Goal: Communication & Community: Answer question/provide support

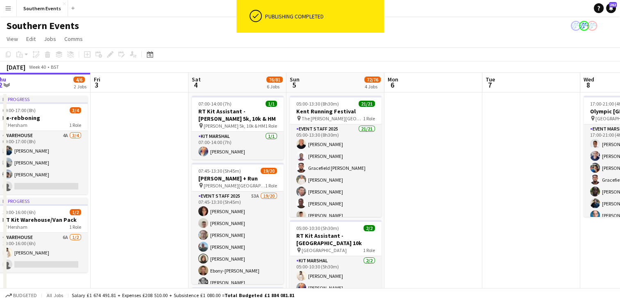
drag, startPoint x: 551, startPoint y: 157, endPoint x: 472, endPoint y: 166, distance: 79.3
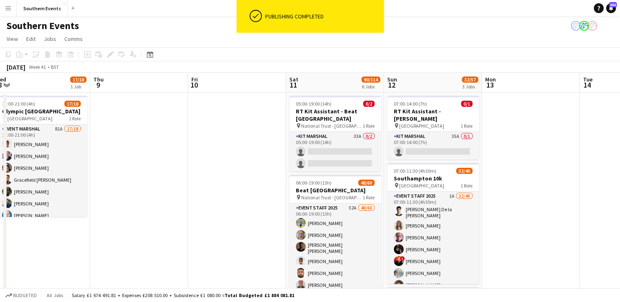
scroll to position [0, 343]
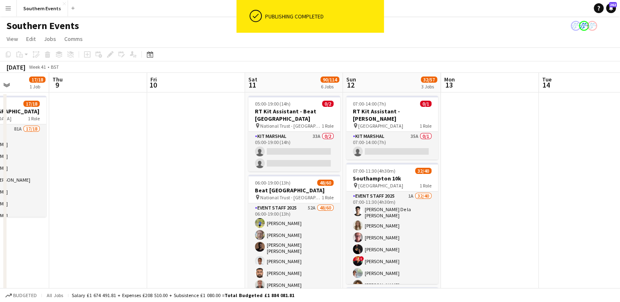
drag, startPoint x: 520, startPoint y: 155, endPoint x: 87, endPoint y: 198, distance: 434.9
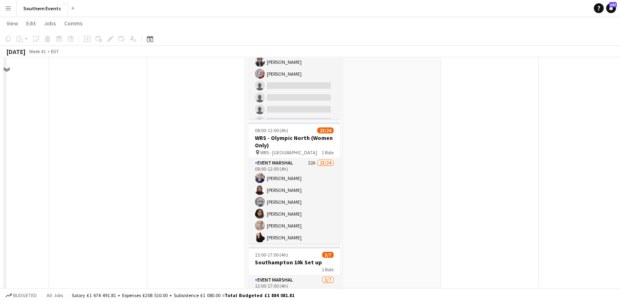
scroll to position [369, 0]
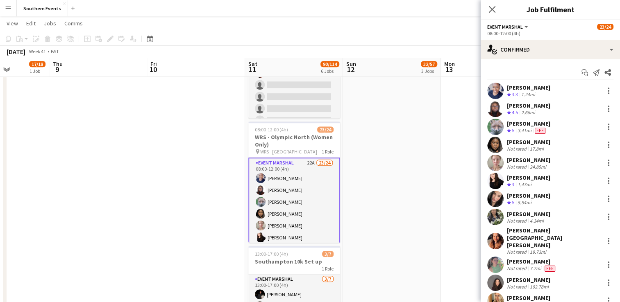
scroll to position [0, 0]
click at [604, 143] on div at bounding box center [609, 145] width 10 height 10
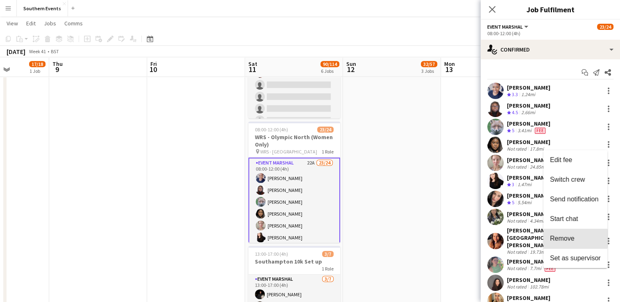
drag, startPoint x: 564, startPoint y: 239, endPoint x: 546, endPoint y: 143, distance: 96.9
click at [564, 239] on span "Remove" at bounding box center [562, 238] width 25 height 7
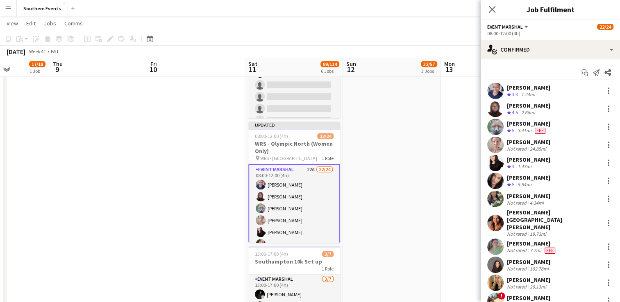
click at [438, 125] on app-date-cell "07:00-14:00 (7h) 0/1 RT Kit Assistant - [PERSON_NAME] pin Sheen Gate Car Park 1…" at bounding box center [392, 54] width 98 height 662
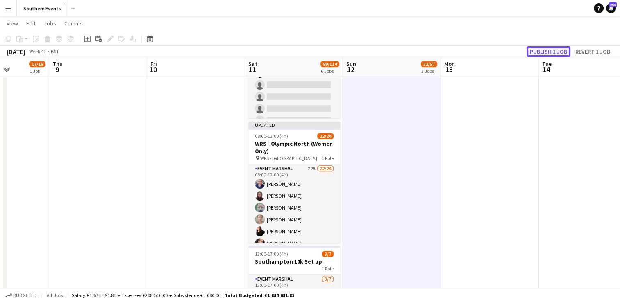
click at [531, 54] on button "Publish 1 job" at bounding box center [549, 51] width 44 height 11
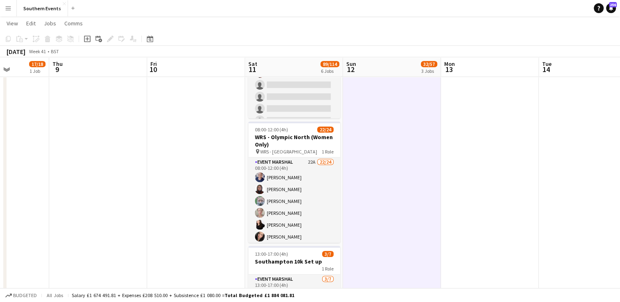
click at [11, 11] on button "Menu" at bounding box center [8, 8] width 16 height 16
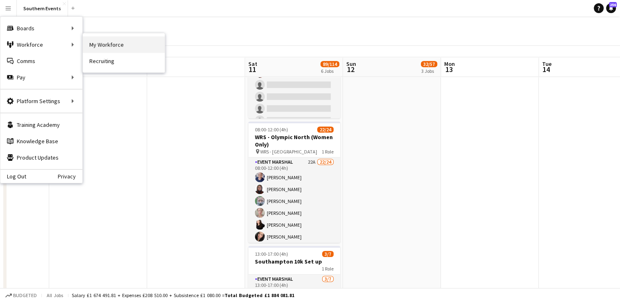
click at [95, 43] on link "My Workforce" at bounding box center [124, 44] width 82 height 16
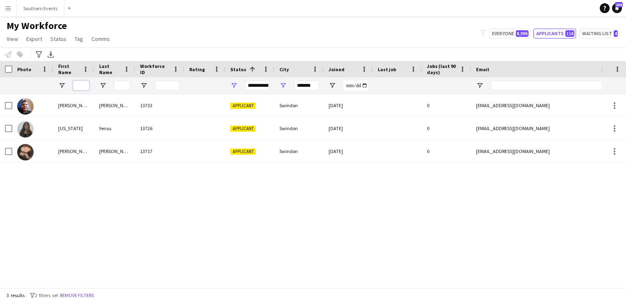
click at [79, 83] on input "First Name Filter Input" at bounding box center [81, 86] width 16 height 10
click at [511, 34] on button "Everyone 8,996" at bounding box center [509, 34] width 41 height 10
type input "**********"
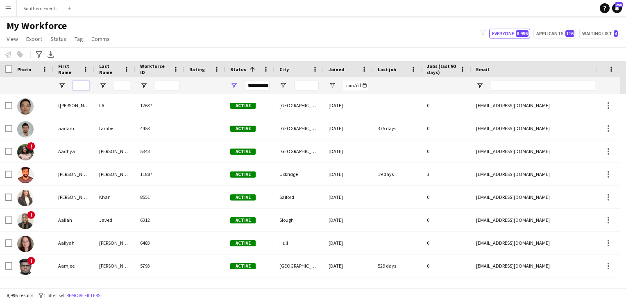
click at [77, 86] on input "First Name Filter Input" at bounding box center [81, 86] width 16 height 10
click at [130, 82] on input "Last Name Filter Input" at bounding box center [122, 86] width 16 height 10
type input "*"
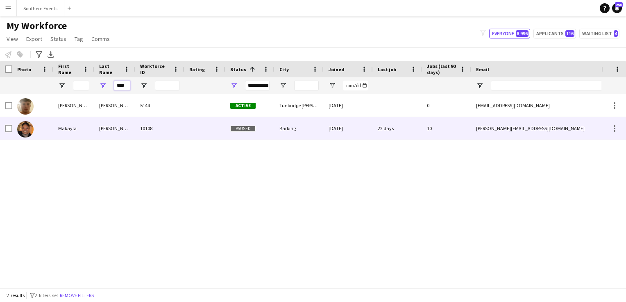
type input "****"
click at [111, 127] on div "[PERSON_NAME]" at bounding box center [114, 128] width 41 height 23
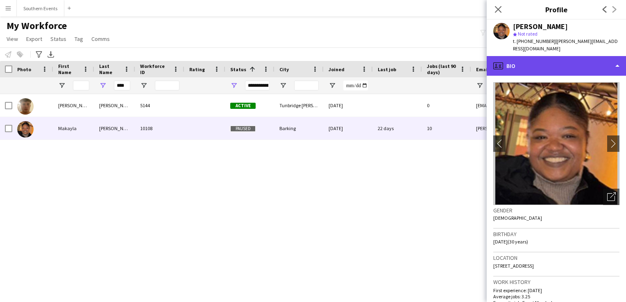
click at [541, 62] on div "profile Bio" at bounding box center [556, 66] width 139 height 20
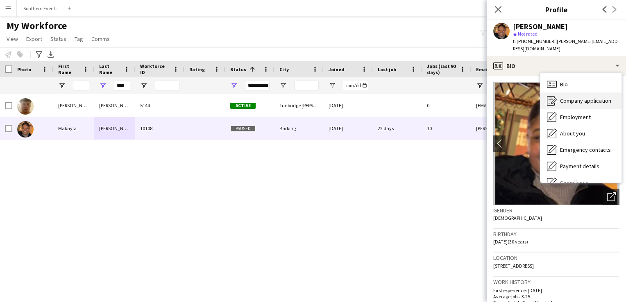
click at [570, 97] on span "Company application" at bounding box center [585, 100] width 51 height 7
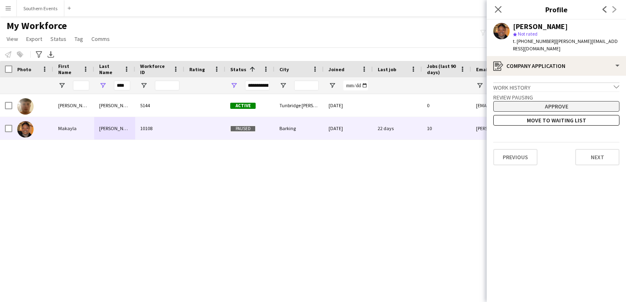
click at [544, 101] on button "Approve" at bounding box center [556, 106] width 126 height 11
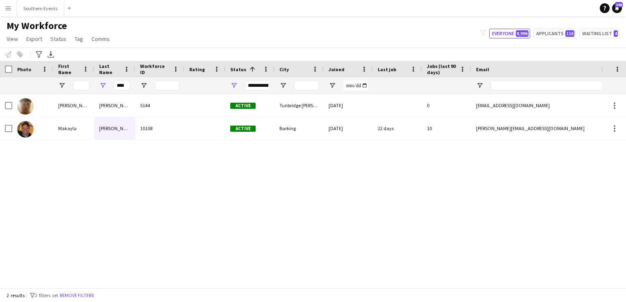
click at [4, 10] on button "Menu" at bounding box center [8, 8] width 16 height 16
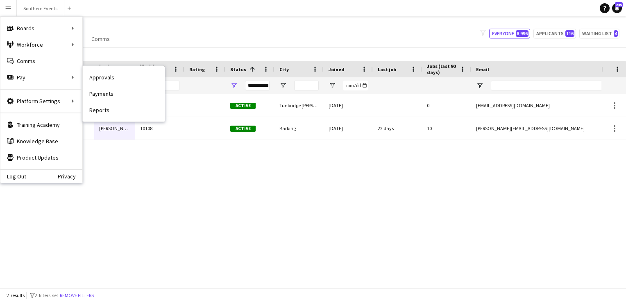
click at [103, 72] on link "Approvals" at bounding box center [124, 77] width 82 height 16
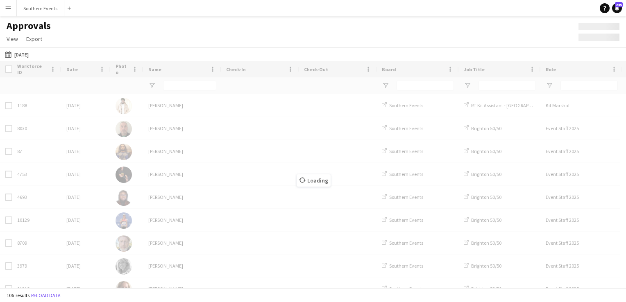
type input "***"
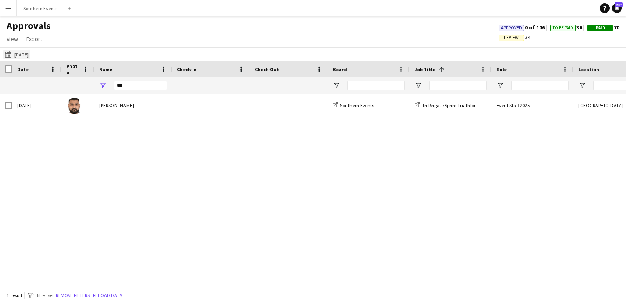
click at [28, 55] on button "[DATE] [DATE]" at bounding box center [16, 55] width 27 height 10
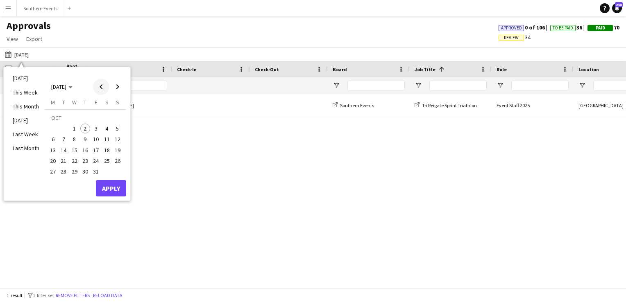
click at [99, 89] on span "Previous month" at bounding box center [101, 87] width 16 height 16
click at [110, 150] on span "20" at bounding box center [107, 150] width 10 height 10
click at [105, 186] on button "Apply" at bounding box center [111, 188] width 30 height 16
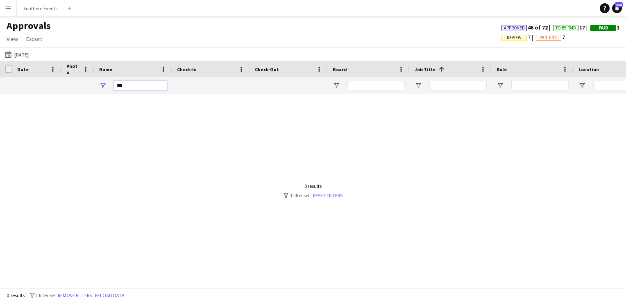
click at [116, 86] on input "***" at bounding box center [140, 86] width 53 height 10
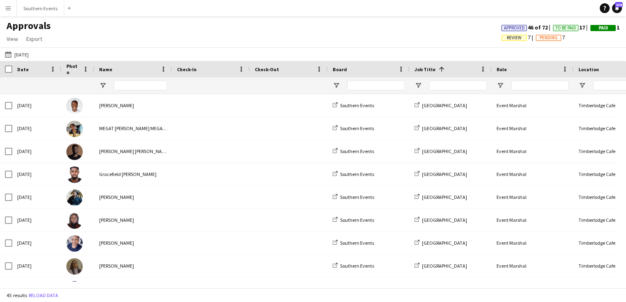
click at [8, 11] on app-icon "Menu" at bounding box center [8, 8] width 7 height 7
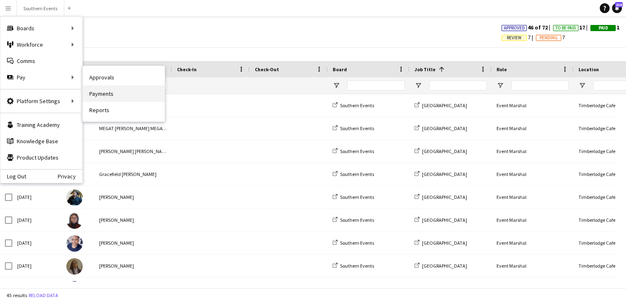
click at [105, 90] on link "Payments" at bounding box center [124, 94] width 82 height 16
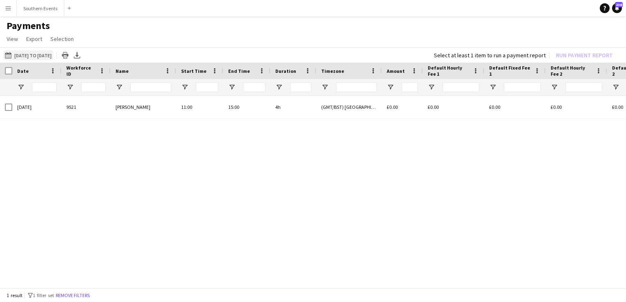
click at [47, 58] on button "[DATE] to [DATE] [DATE] to [DATE]" at bounding box center [28, 55] width 50 height 10
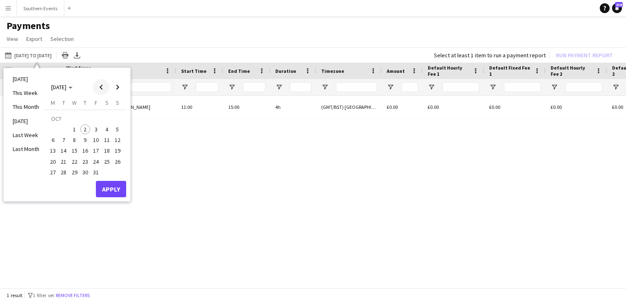
click at [103, 88] on span "Previous month" at bounding box center [101, 87] width 16 height 16
click at [103, 151] on span "20" at bounding box center [107, 151] width 10 height 10
click at [114, 189] on button "Apply" at bounding box center [111, 189] width 30 height 16
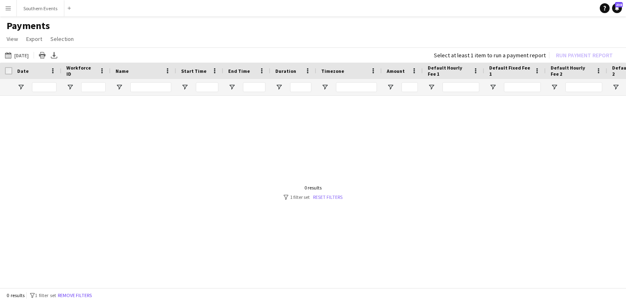
click at [320, 198] on link "Reset filters" at bounding box center [328, 197] width 30 height 6
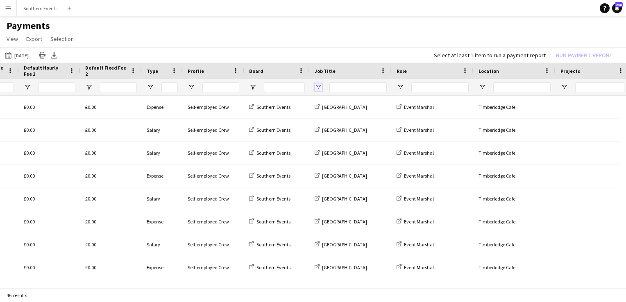
click at [319, 87] on span "Open Filter Menu" at bounding box center [318, 87] width 7 height 7
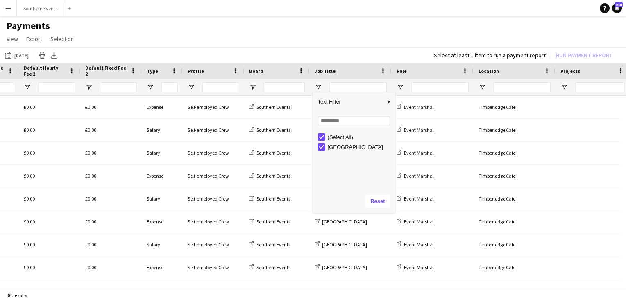
click at [317, 53] on div "[DATE] to [DATE] [DATE] [DATE] This Week This Month [DATE] Last Week Last Month…" at bounding box center [313, 55] width 626 height 15
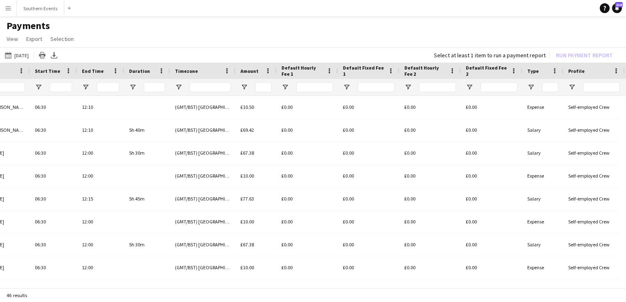
scroll to position [0, 18]
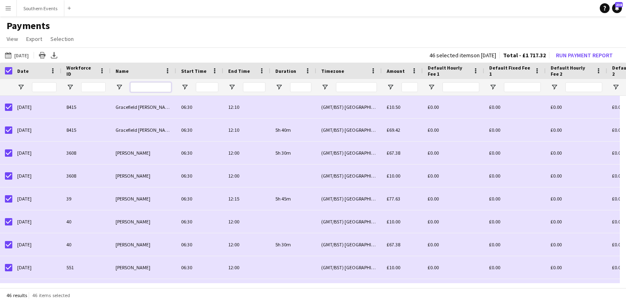
click at [142, 88] on input "Name Filter Input" at bounding box center [150, 87] width 41 height 10
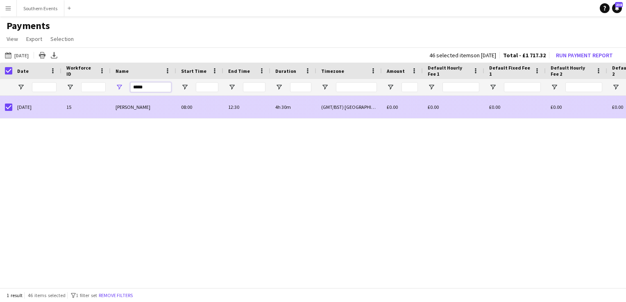
type input "*****"
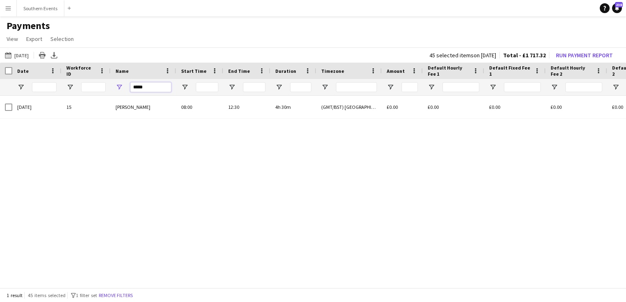
click at [139, 89] on input "*****" at bounding box center [150, 87] width 41 height 10
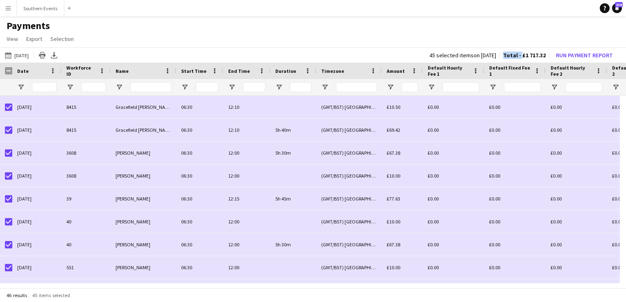
drag, startPoint x: 522, startPoint y: 57, endPoint x: 548, endPoint y: 57, distance: 25.8
click at [548, 57] on div "45 selected items on [DATE] Total - £1 717.32 Run Payment Report" at bounding box center [523, 55] width 200 height 11
copy span "£1 717.32"
click at [582, 54] on button "Run Payment Report" at bounding box center [585, 55] width 64 height 11
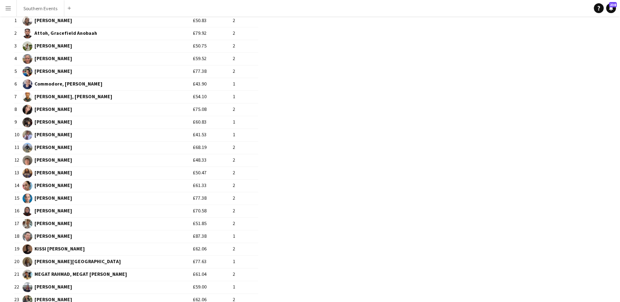
scroll to position [196, 0]
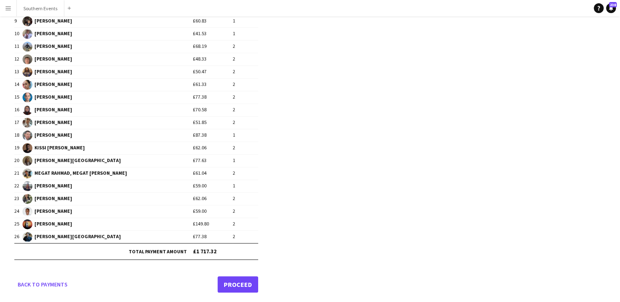
click at [245, 277] on link "Proceed" at bounding box center [238, 285] width 41 height 16
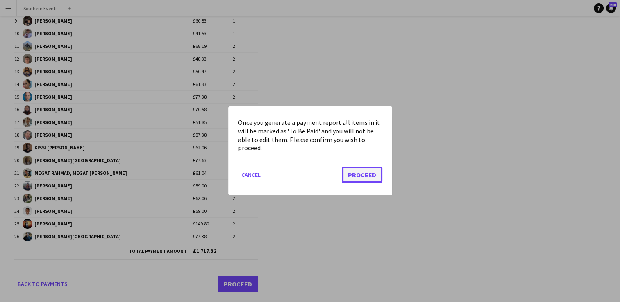
click at [352, 173] on button "Proceed" at bounding box center [362, 175] width 41 height 16
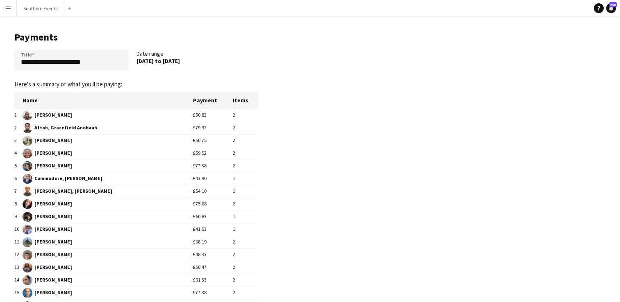
scroll to position [196, 0]
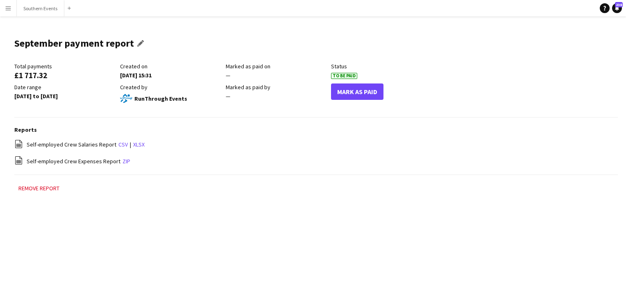
click at [69, 43] on h1 "September payment report" at bounding box center [74, 43] width 120 height 12
drag, startPoint x: 69, startPoint y: 43, endPoint x: 143, endPoint y: 43, distance: 73.8
click at [143, 43] on app-icon "Edit this field" at bounding box center [142, 43] width 10 height 7
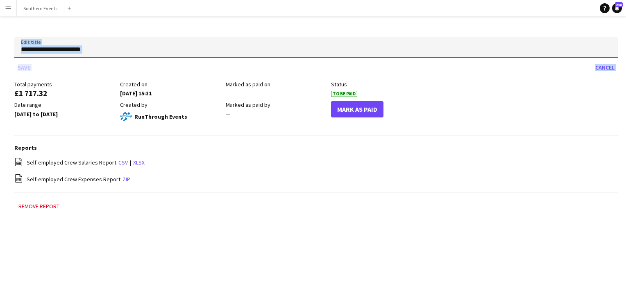
click at [124, 50] on input "**********" at bounding box center [316, 47] width 604 height 20
drag, startPoint x: 100, startPoint y: 53, endPoint x: -2, endPoint y: 45, distance: 102.0
click at [0, 45] on html "**********" at bounding box center [313, 151] width 626 height 302
type input "**********"
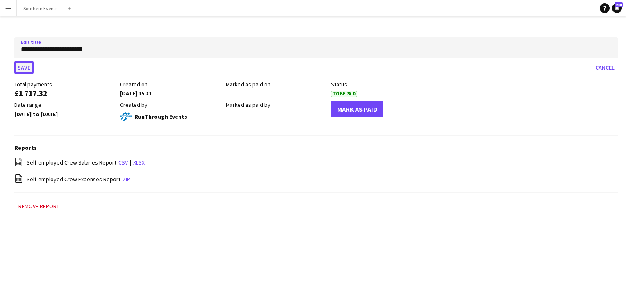
click at [19, 67] on button "Save" at bounding box center [23, 67] width 19 height 13
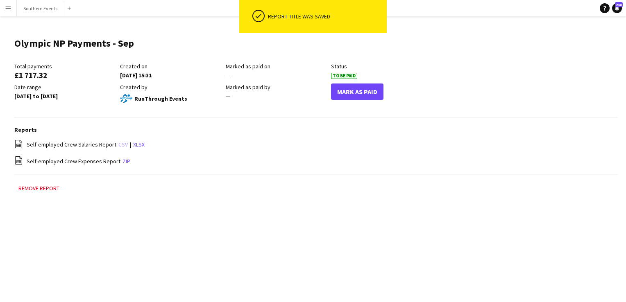
click at [118, 143] on link "csv" at bounding box center [122, 144] width 9 height 7
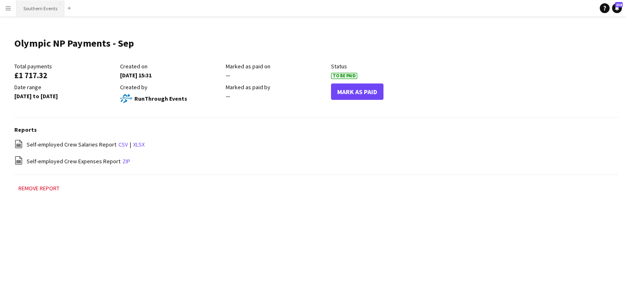
click at [23, 7] on button "Southern Events Close" at bounding box center [41, 8] width 48 height 16
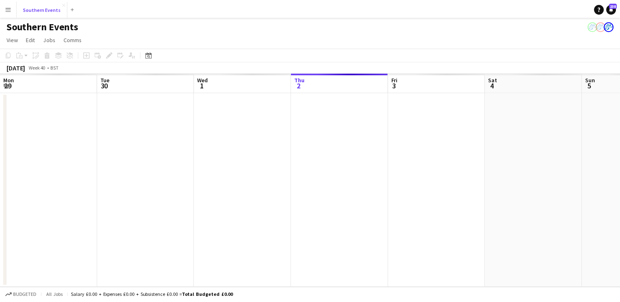
scroll to position [0, 196]
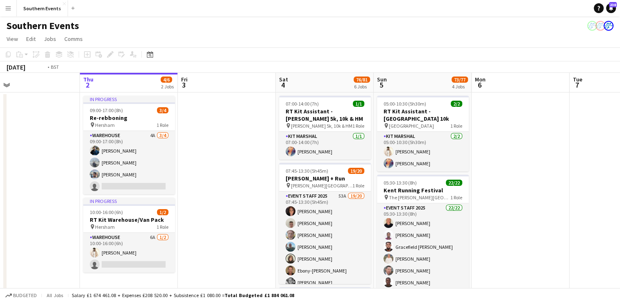
drag, startPoint x: 212, startPoint y: 150, endPoint x: 597, endPoint y: 97, distance: 388.1
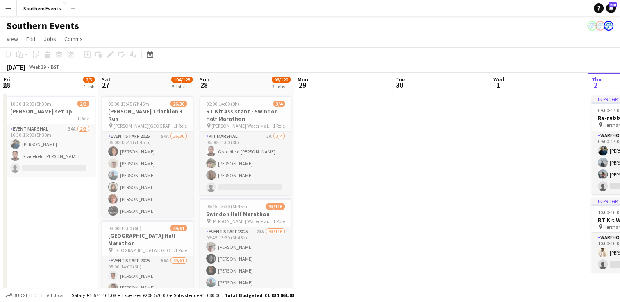
drag, startPoint x: 277, startPoint y: 157, endPoint x: 626, endPoint y: 103, distance: 352.5
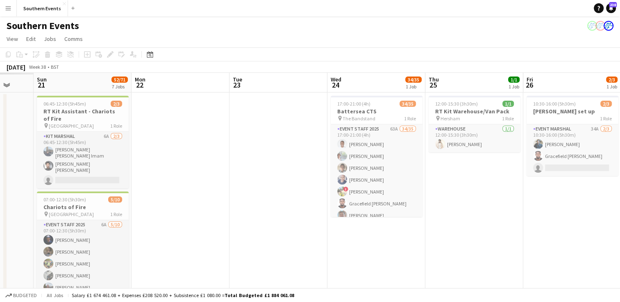
drag, startPoint x: 291, startPoint y: 186, endPoint x: 620, endPoint y: 147, distance: 332.3
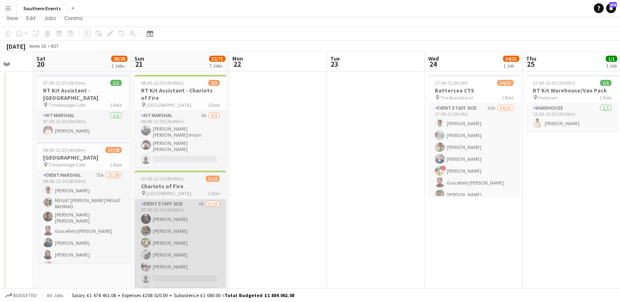
scroll to position [82, 0]
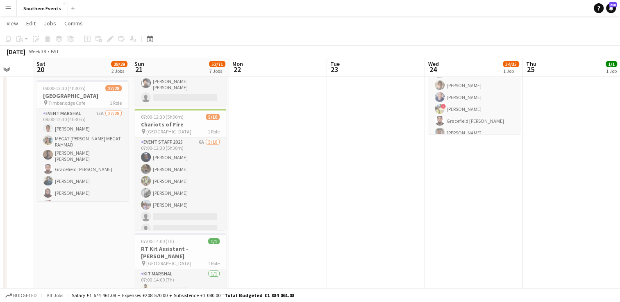
click at [79, 158] on app-card-role "Event Marshal 75A 27/28 08:00-12:30 (4h30m) [PERSON_NAME] MEGAT [PERSON_NAME] […" at bounding box center [82, 286] width 92 height 354
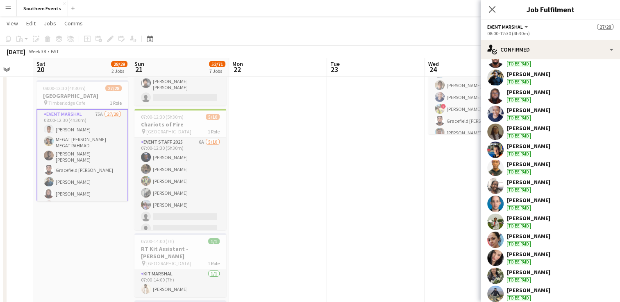
scroll to position [138, 0]
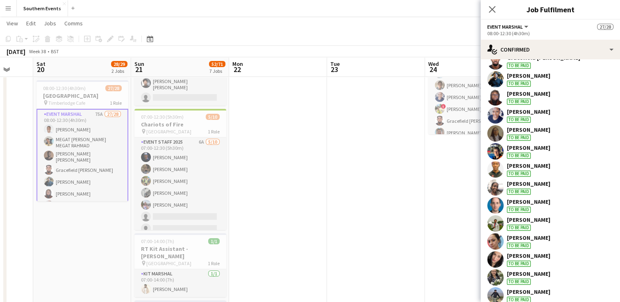
click at [499, 183] on app-user-avatar at bounding box center [495, 188] width 16 height 16
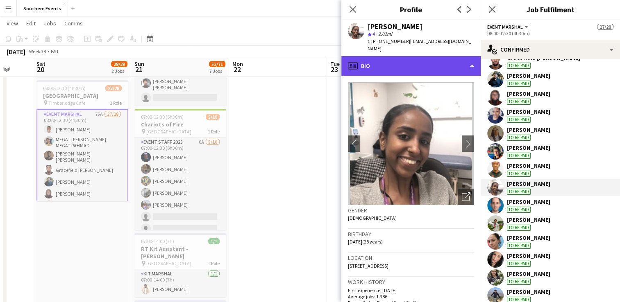
click at [433, 57] on div "profile Bio" at bounding box center [410, 66] width 139 height 20
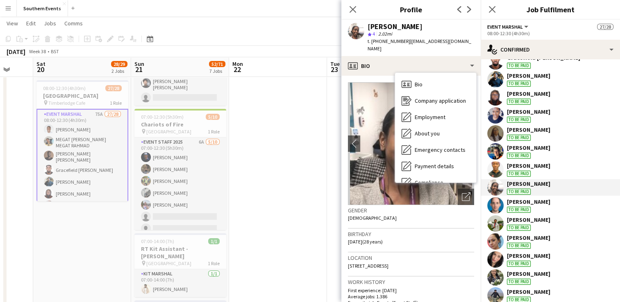
click at [383, 239] on span "[DATE] (28 years)" at bounding box center [365, 242] width 35 height 6
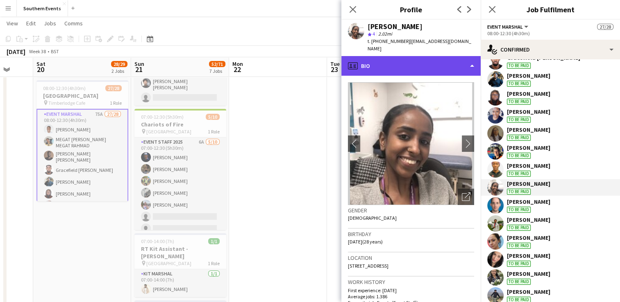
click at [384, 58] on div "profile Bio" at bounding box center [410, 66] width 139 height 20
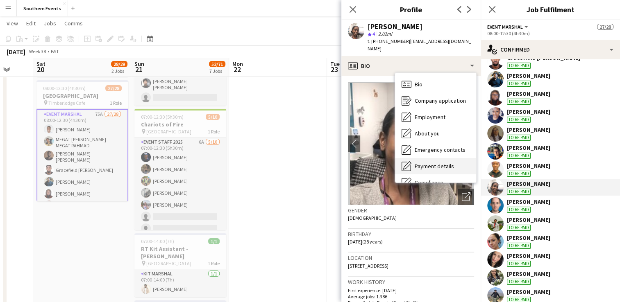
click at [434, 163] on span "Payment details" at bounding box center [434, 166] width 39 height 7
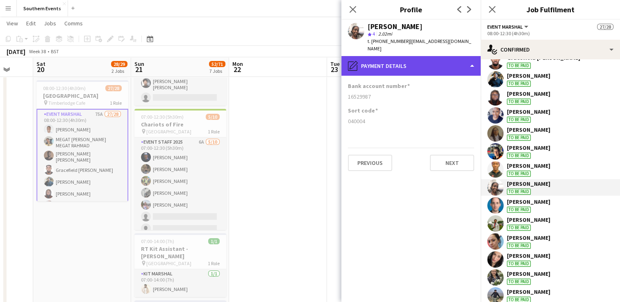
click at [368, 58] on div "pencil4 Payment details" at bounding box center [410, 66] width 139 height 20
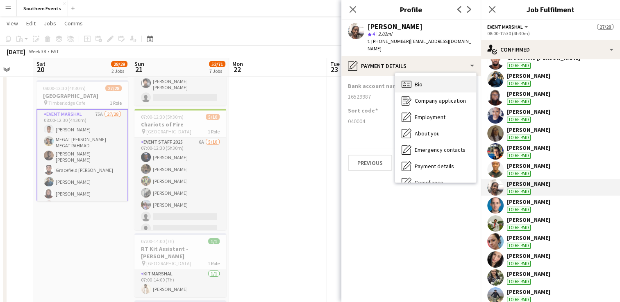
click at [434, 84] on div "Bio Bio" at bounding box center [435, 84] width 81 height 16
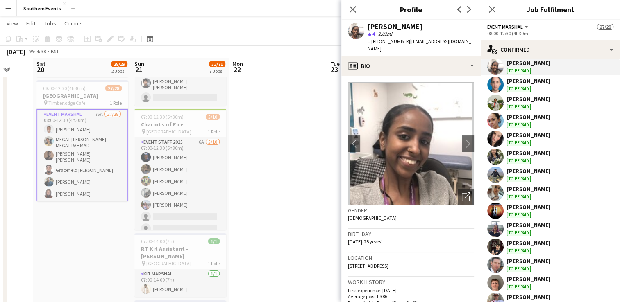
scroll to position [261, 0]
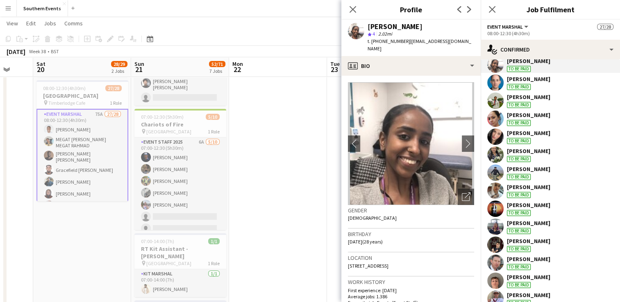
click at [492, 152] on app-user-avatar at bounding box center [495, 155] width 16 height 16
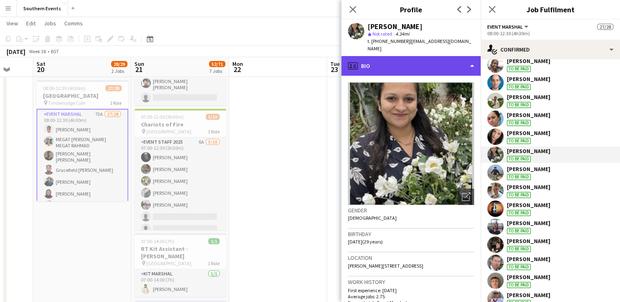
click at [411, 57] on div "profile Bio" at bounding box center [410, 66] width 139 height 20
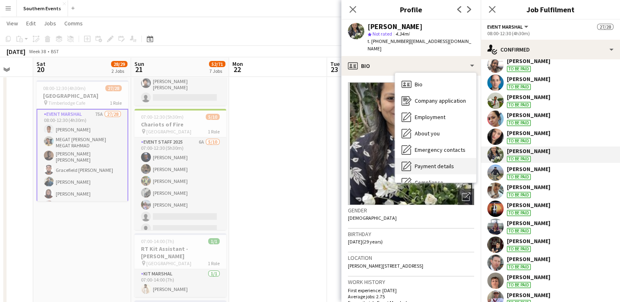
click at [428, 163] on span "Payment details" at bounding box center [434, 166] width 39 height 7
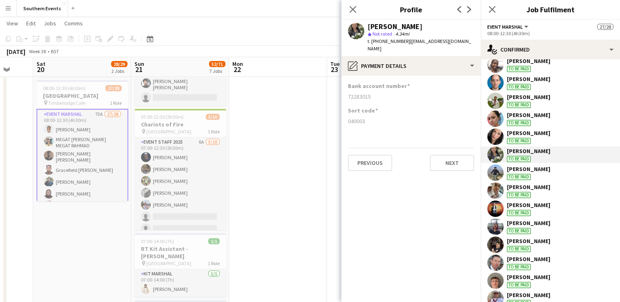
drag, startPoint x: 346, startPoint y: 89, endPoint x: 376, endPoint y: 90, distance: 29.9
click at [376, 90] on app-section-data-types "Bank account number [FINANCIAL_ID] Sort code [FINANCIAL_ID] Previous Next" at bounding box center [410, 189] width 139 height 227
copy div "72283015"
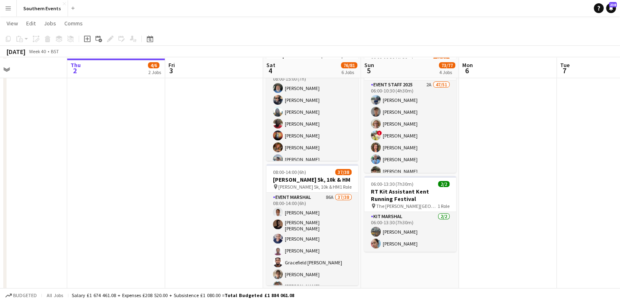
scroll to position [249, 0]
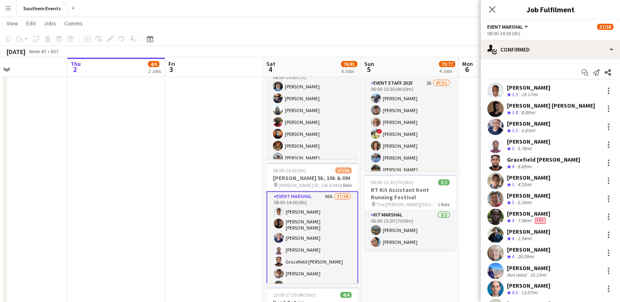
drag, startPoint x: 577, startPoint y: 72, endPoint x: 310, endPoint y: 0, distance: 276.7
click at [582, 72] on icon "Start chat" at bounding box center [585, 72] width 7 height 7
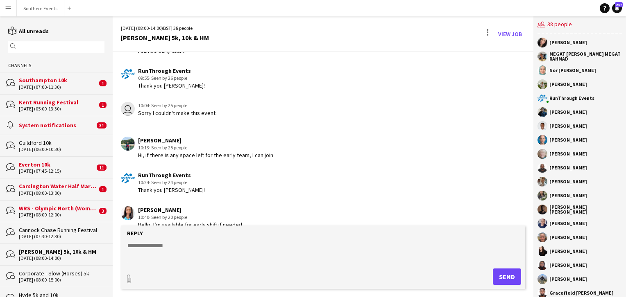
scroll to position [1713, 0]
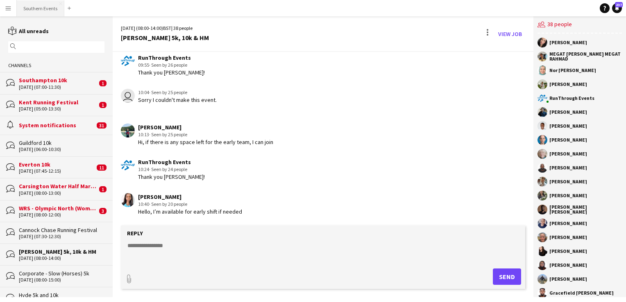
click at [43, 5] on button "Southern Events Close" at bounding box center [41, 8] width 48 height 16
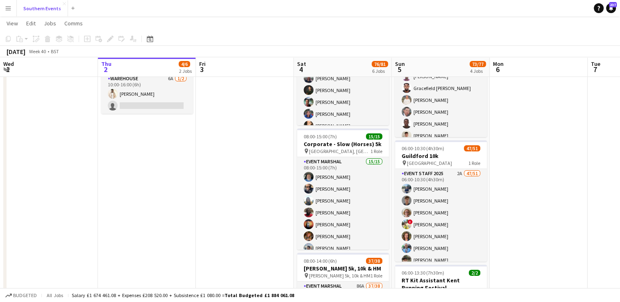
scroll to position [222, 0]
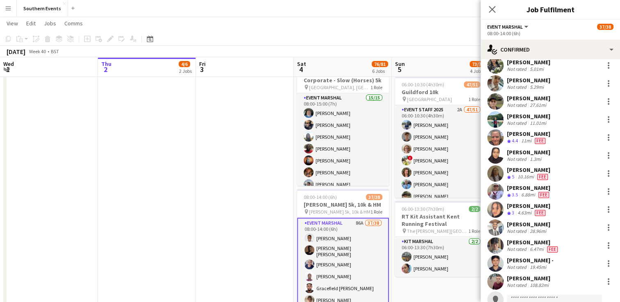
scroll to position [497, 0]
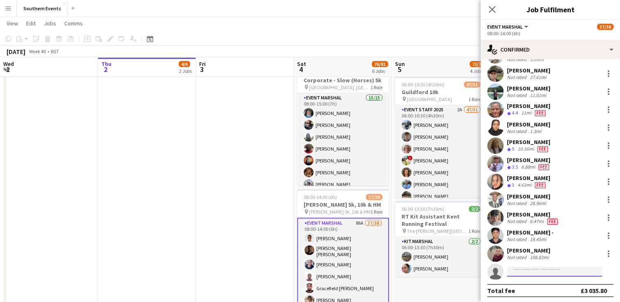
click at [510, 269] on input at bounding box center [554, 272] width 95 height 10
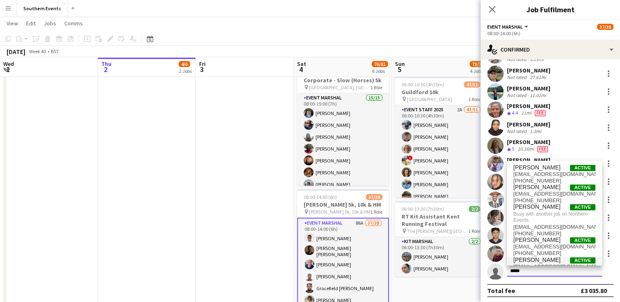
type input "*****"
click at [534, 260] on span "[PERSON_NAME]" at bounding box center [537, 260] width 47 height 7
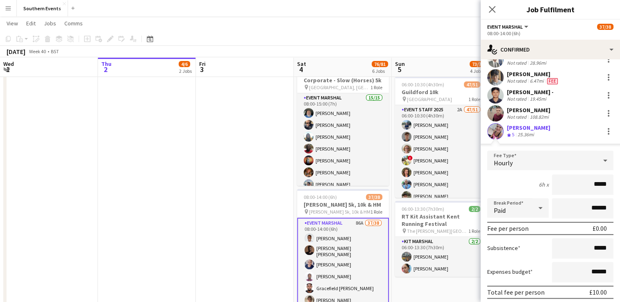
scroll to position [682, 0]
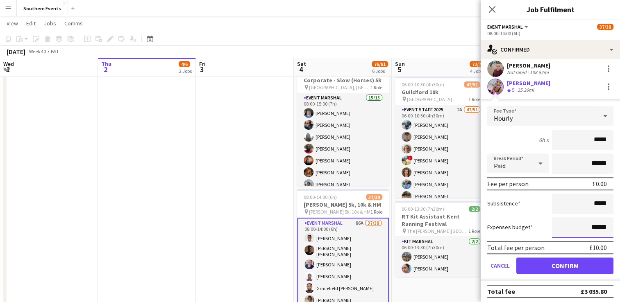
click at [589, 225] on input "******" at bounding box center [582, 228] width 61 height 20
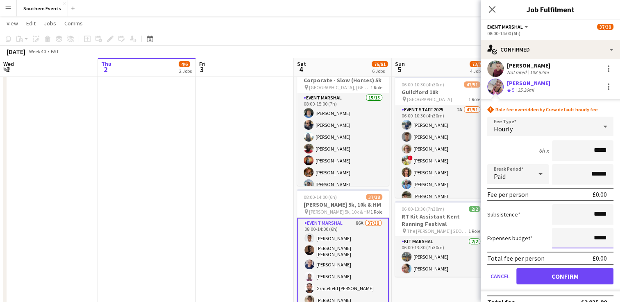
type input "*****"
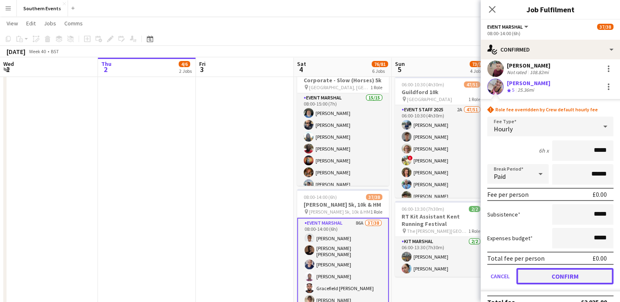
click at [555, 272] on button "Confirm" at bounding box center [564, 276] width 97 height 16
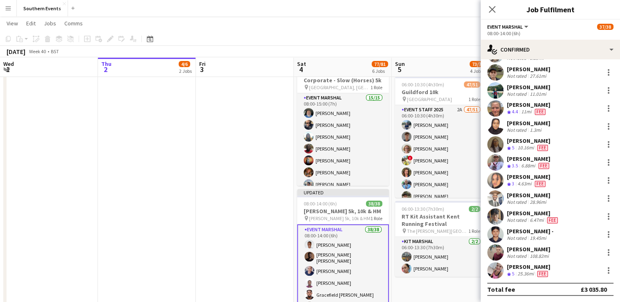
scroll to position [497, 0]
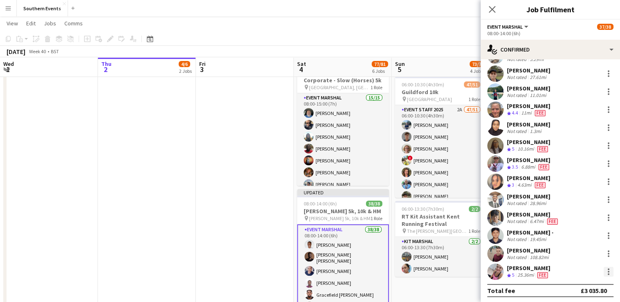
click at [604, 270] on div at bounding box center [609, 272] width 10 height 10
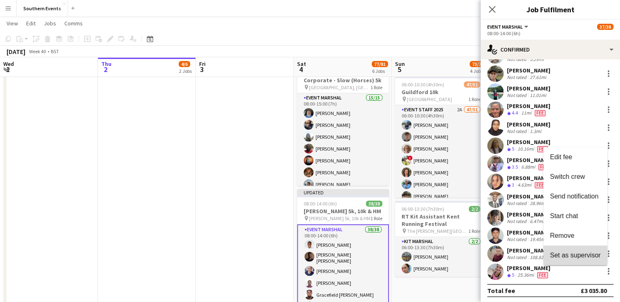
click at [583, 255] on span "Set as supervisor" at bounding box center [575, 255] width 51 height 7
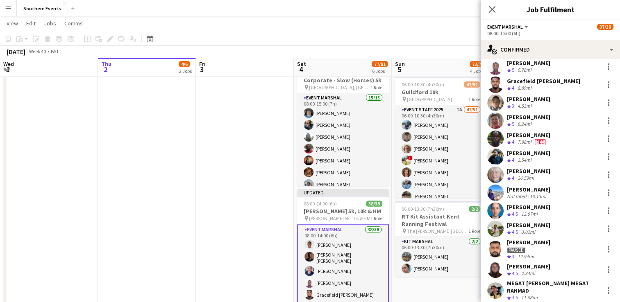
scroll to position [0, 0]
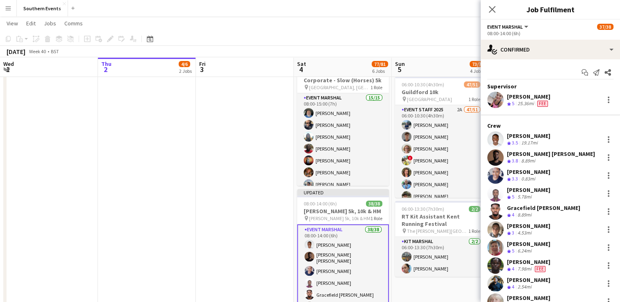
click at [235, 176] on app-date-cell at bounding box center [245, 189] width 98 height 639
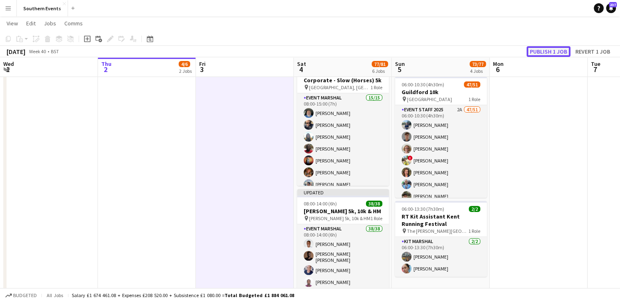
click at [548, 49] on button "Publish 1 job" at bounding box center [549, 51] width 44 height 11
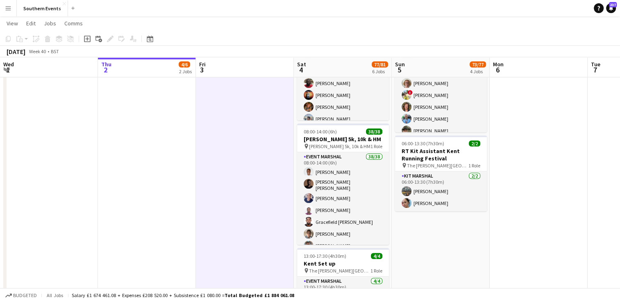
scroll to position [288, 0]
click at [348, 136] on h3 "[PERSON_NAME] 5k, 10k & HM" at bounding box center [343, 138] width 92 height 7
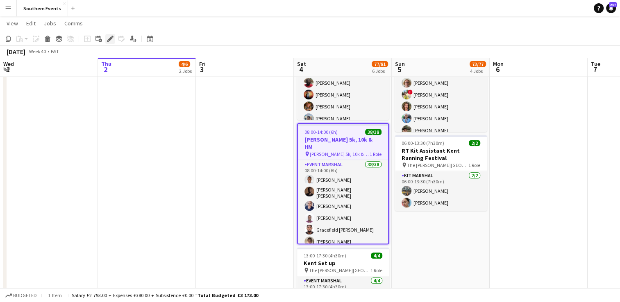
click at [107, 40] on icon "Edit" at bounding box center [110, 39] width 7 height 7
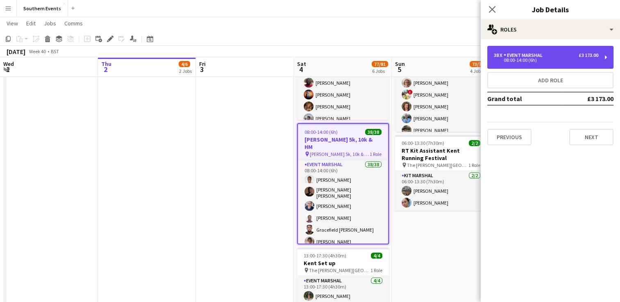
click at [540, 55] on div "Event Marshal" at bounding box center [525, 55] width 42 height 6
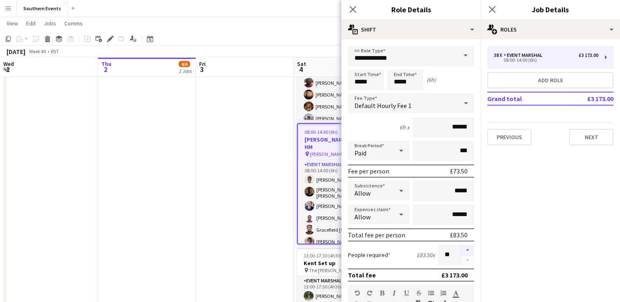
click at [461, 249] on button "button" at bounding box center [467, 250] width 13 height 11
type input "**"
click at [266, 224] on app-date-cell at bounding box center [245, 123] width 98 height 639
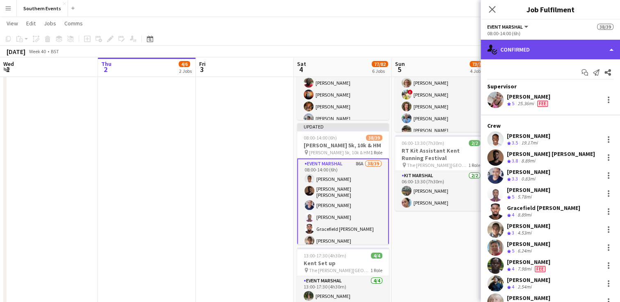
click at [539, 51] on div "single-neutral-actions-check-2 Confirmed" at bounding box center [550, 50] width 139 height 20
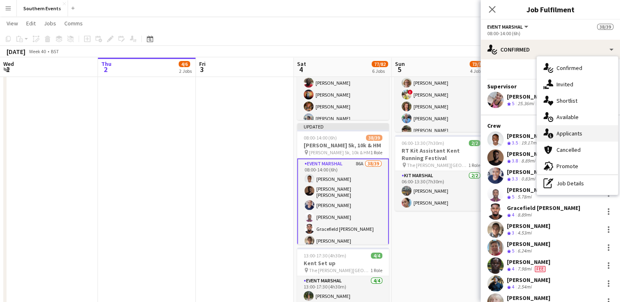
click at [568, 134] on span "Applicants" at bounding box center [570, 133] width 26 height 7
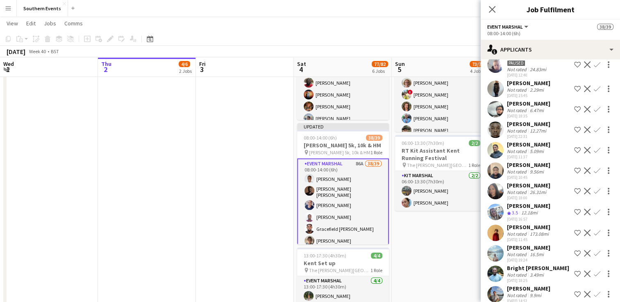
scroll to position [1441, 0]
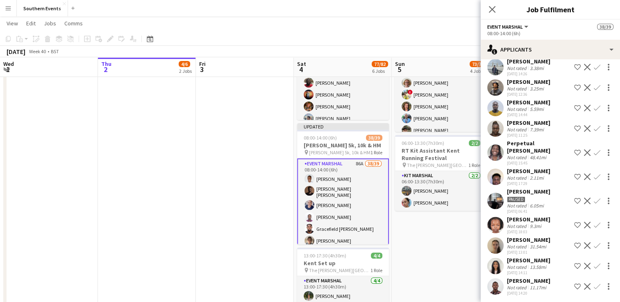
click at [494, 261] on app-user-avatar at bounding box center [495, 266] width 16 height 16
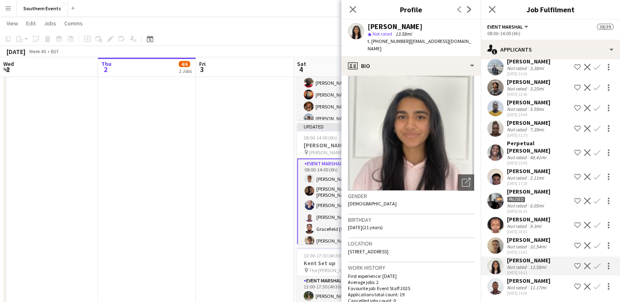
scroll to position [0, 0]
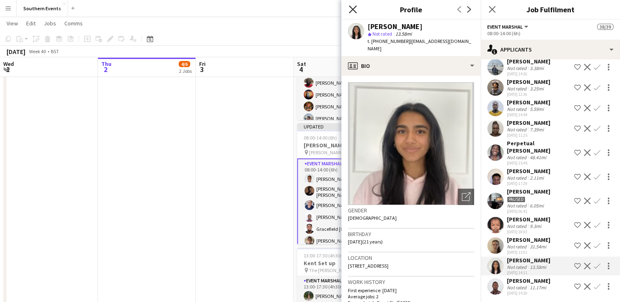
click at [353, 12] on icon "Close pop-in" at bounding box center [353, 9] width 8 height 8
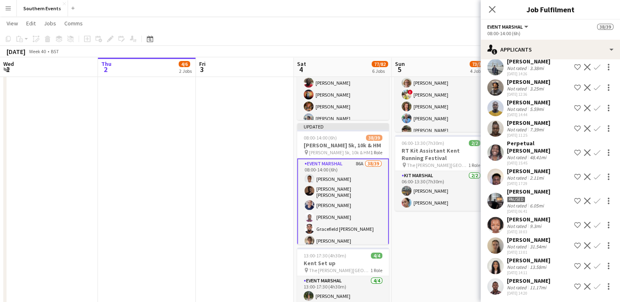
click at [594, 266] on app-icon "Confirm" at bounding box center [597, 266] width 7 height 7
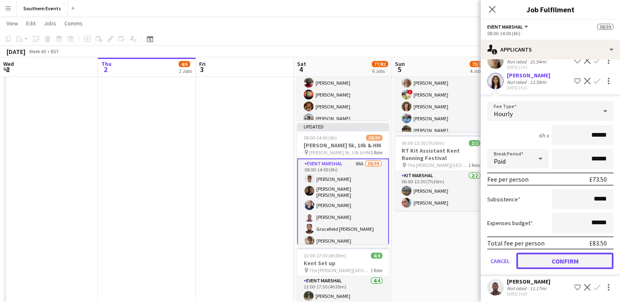
click at [566, 260] on button "Confirm" at bounding box center [564, 261] width 97 height 16
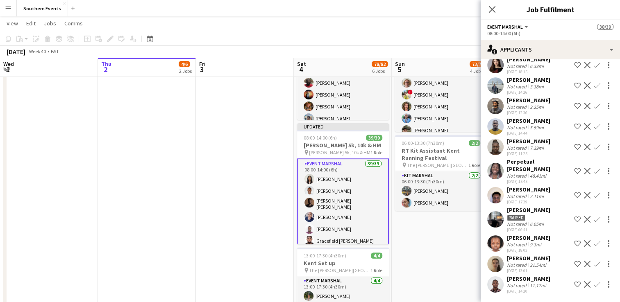
scroll to position [1420, 0]
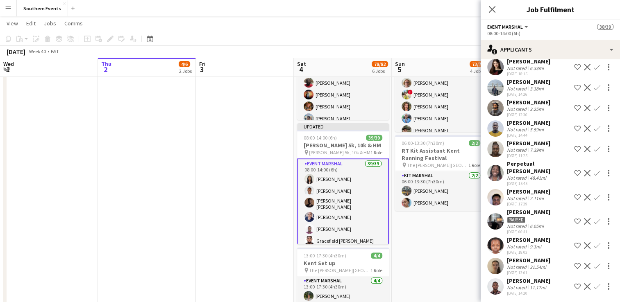
click at [448, 240] on app-date-cell "05:00-10:30 (5h30m) 2/2 RT Kit Assistant - [GEOGRAPHIC_DATA] 10k pin [GEOGRAPHI…" at bounding box center [441, 123] width 98 height 639
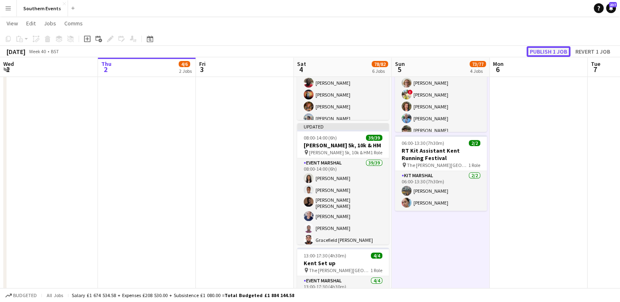
click at [536, 56] on button "Publish 1 job" at bounding box center [549, 51] width 44 height 11
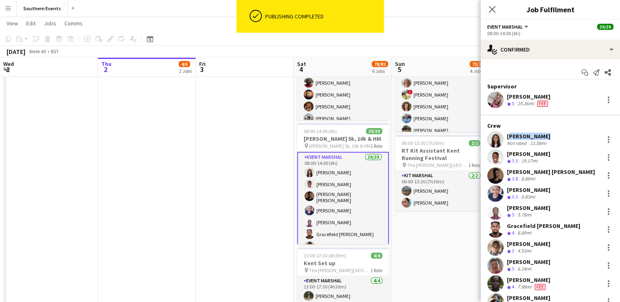
drag, startPoint x: 506, startPoint y: 137, endPoint x: 540, endPoint y: 137, distance: 34.0
click at [540, 137] on div "[PERSON_NAME] Not rated 13.58mi" at bounding box center [550, 140] width 139 height 16
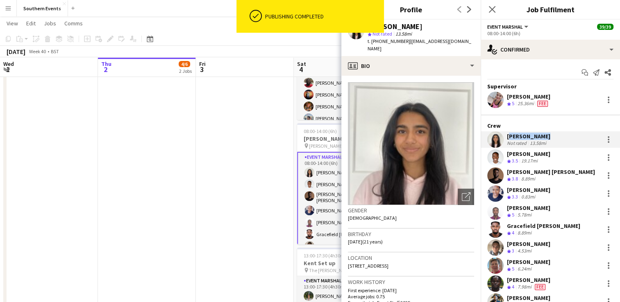
copy div "[PERSON_NAME]"
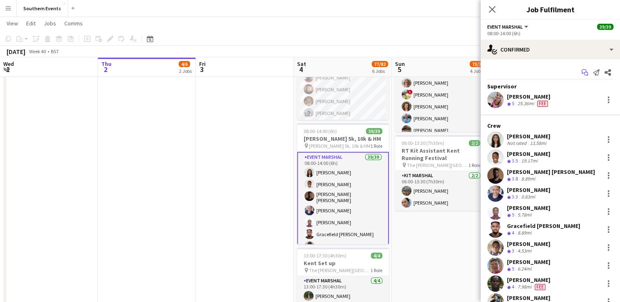
click at [582, 71] on icon "Start chat" at bounding box center [585, 72] width 7 height 7
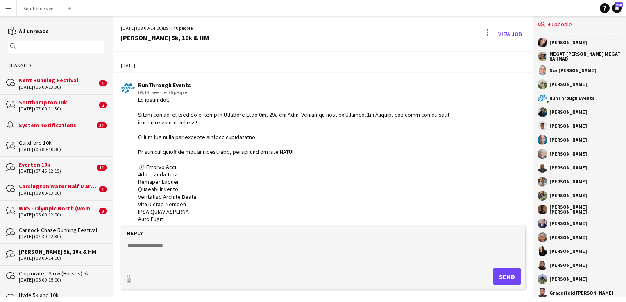
scroll to position [1713, 0]
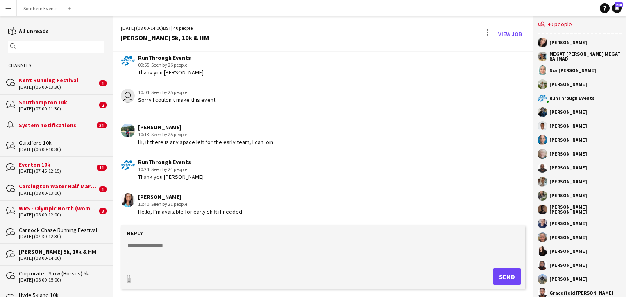
click at [150, 241] on form "Reply paperclip Send" at bounding box center [323, 258] width 405 height 64
click at [144, 248] on textarea at bounding box center [325, 252] width 396 height 21
type textarea "**********"
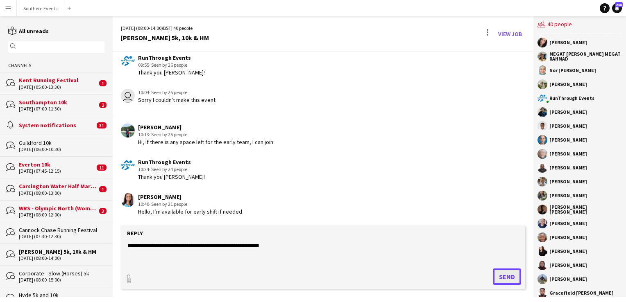
click at [505, 276] on button "Send" at bounding box center [507, 277] width 28 height 16
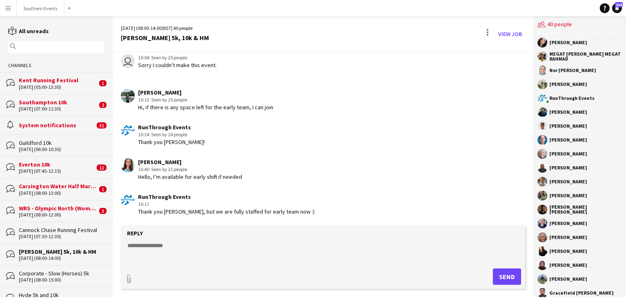
click at [173, 252] on textarea at bounding box center [325, 252] width 396 height 21
paste textarea "**********"
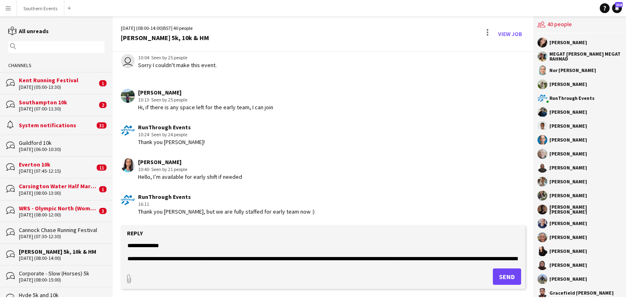
scroll to position [85, 0]
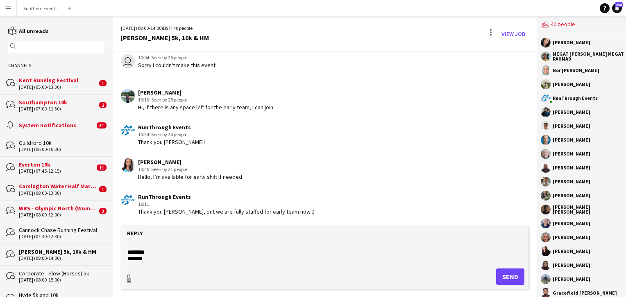
type textarea "**********"
type input "**********"
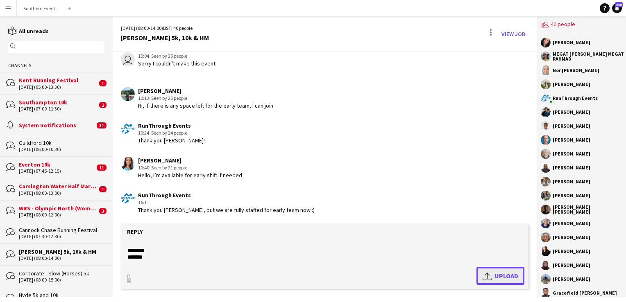
click at [497, 276] on span "Upload Upload" at bounding box center [501, 276] width 36 height 10
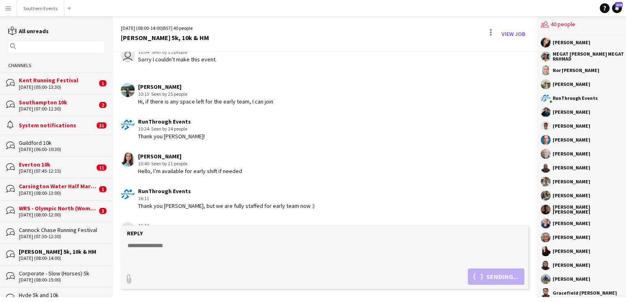
scroll to position [1929, 0]
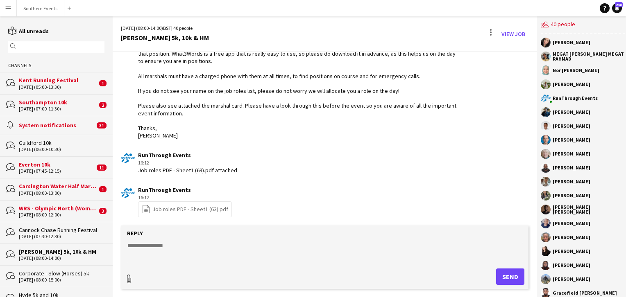
type input "**********"
click at [498, 275] on span "Upload Upload" at bounding box center [501, 276] width 36 height 10
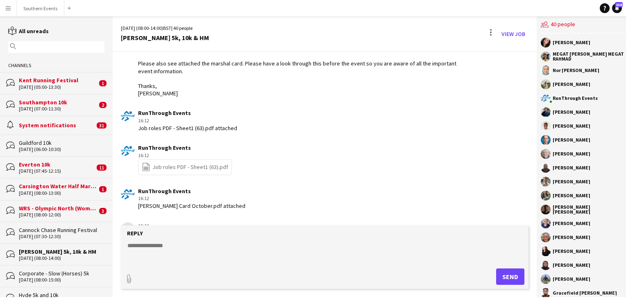
scroll to position [2051, 0]
